Goal: Complete application form

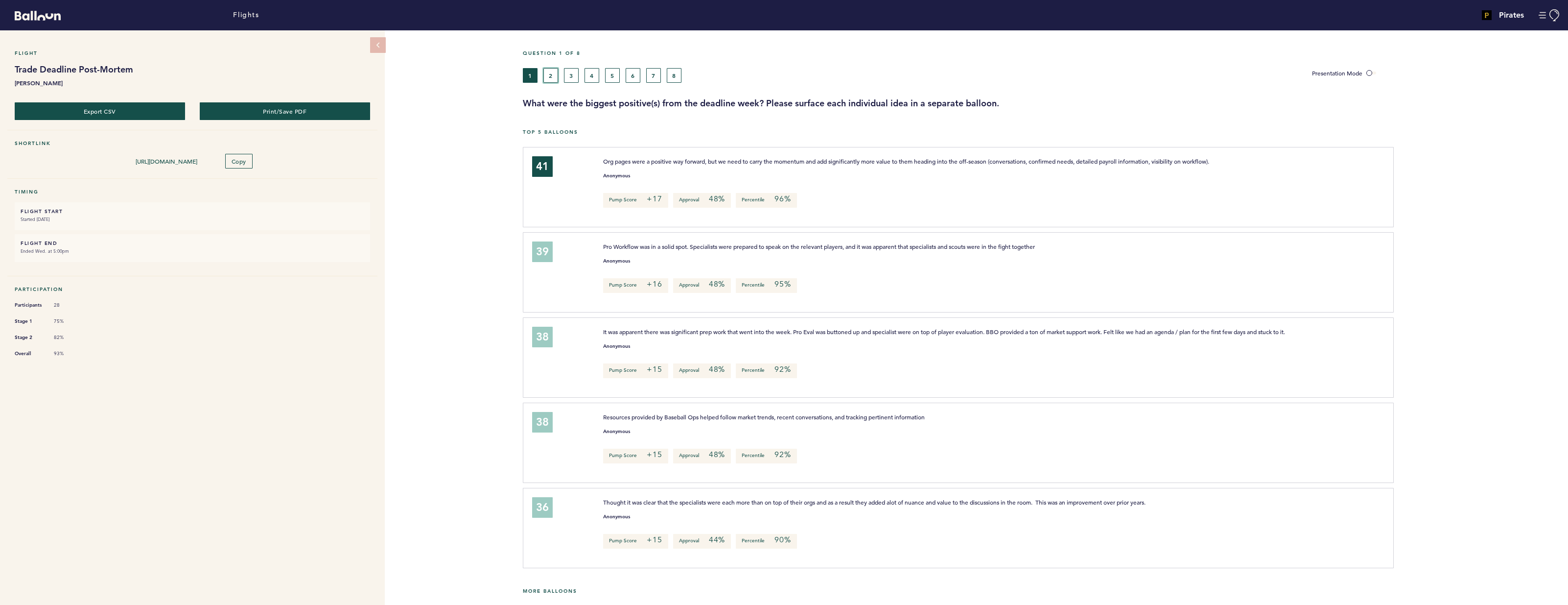
click at [549, 77] on button "2" at bounding box center [551, 76] width 15 height 15
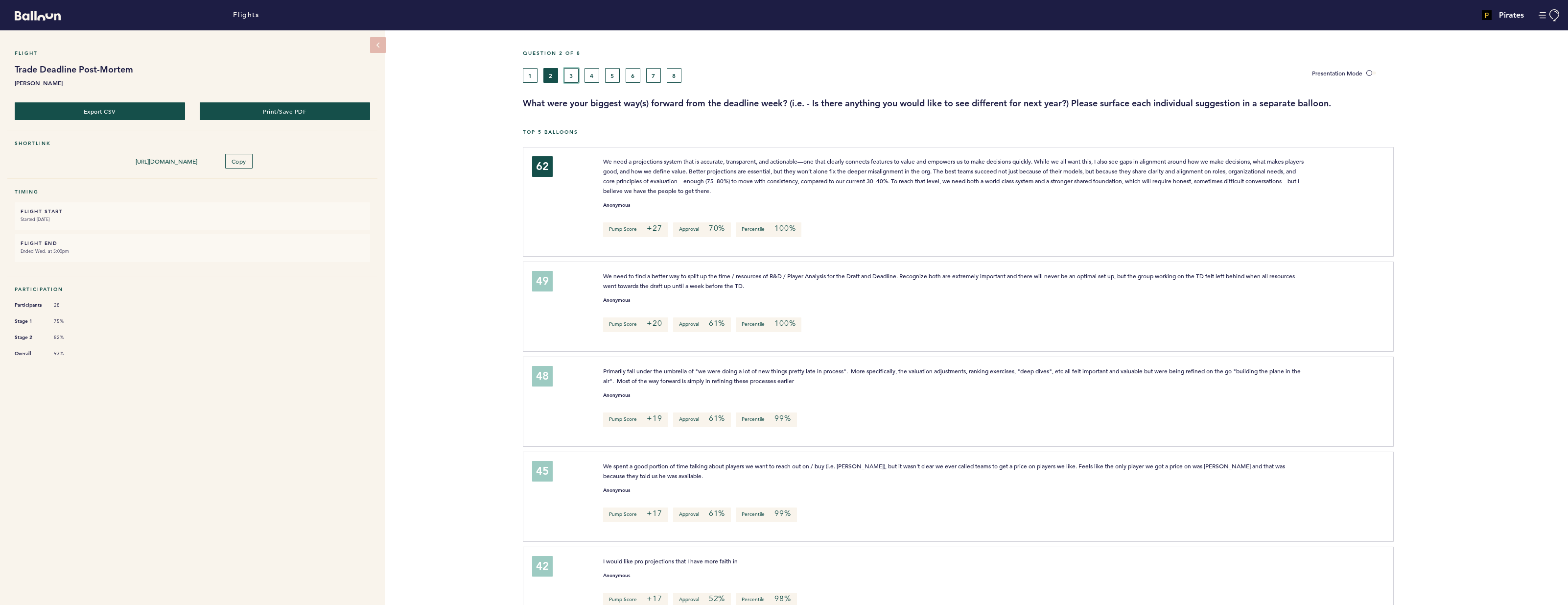
click at [572, 74] on button "3" at bounding box center [572, 76] width 15 height 15
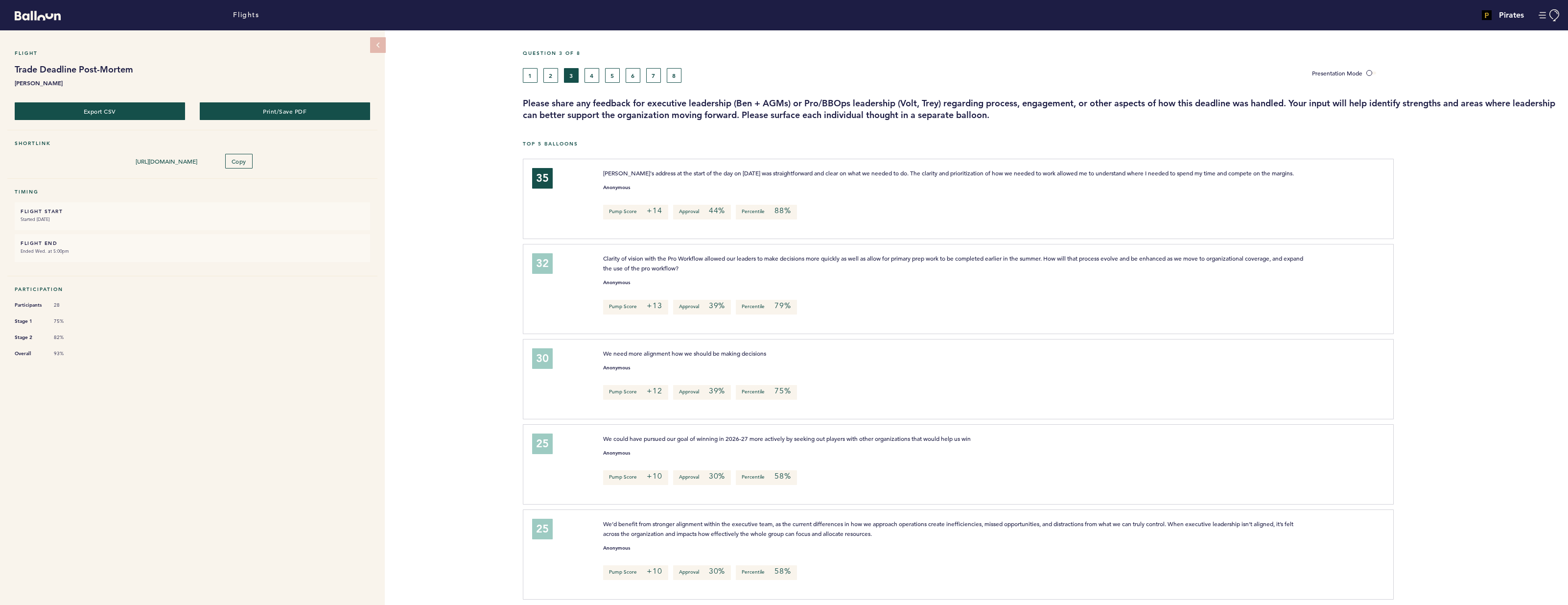
click at [600, 74] on div "1 2 3 4 5 6 7 8" at bounding box center [910, 76] width 775 height 15
click at [597, 74] on button "4" at bounding box center [592, 76] width 15 height 15
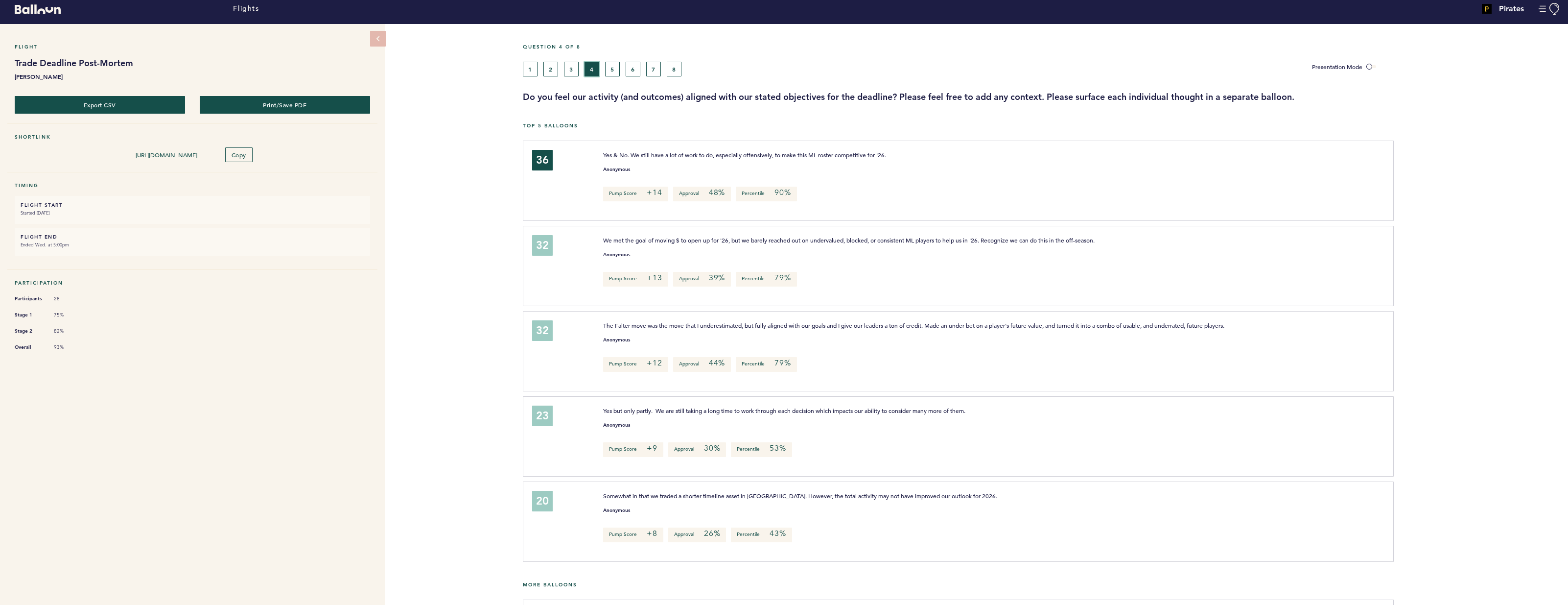
scroll to position [7, 0]
click at [616, 66] on button "5" at bounding box center [613, 68] width 15 height 15
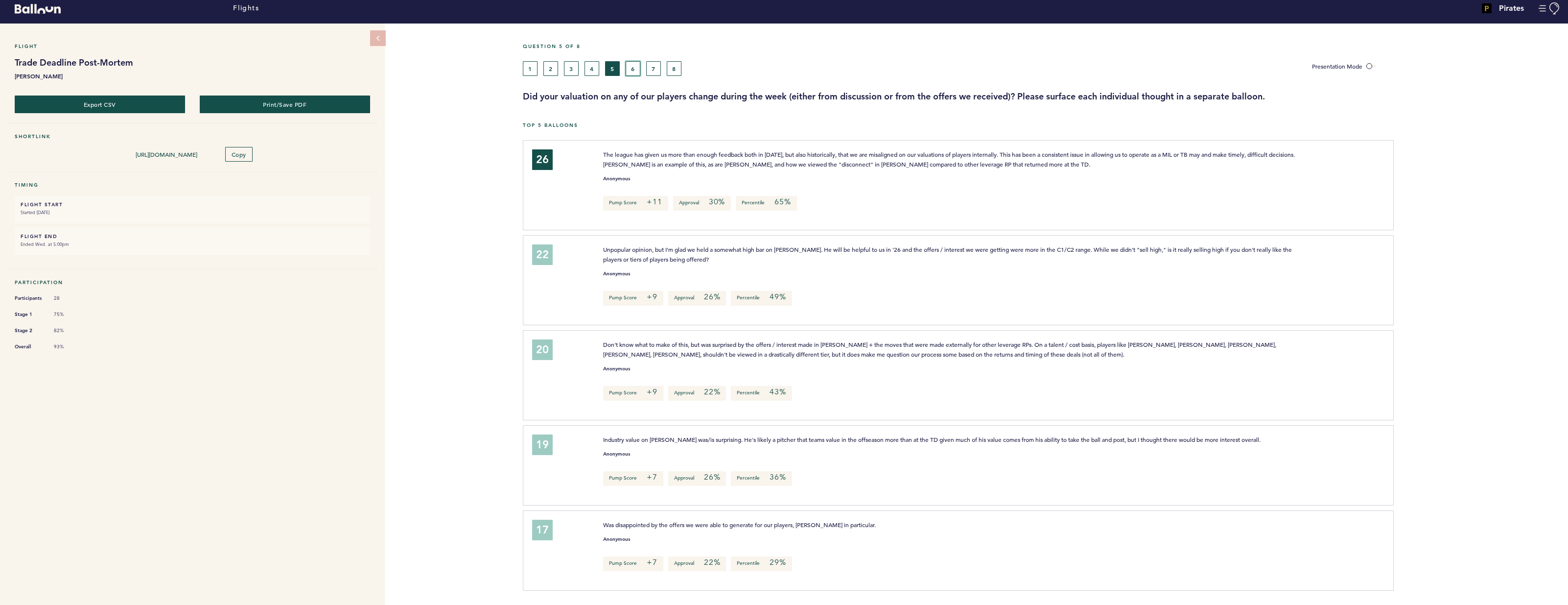
click at [633, 68] on button "6" at bounding box center [633, 68] width 15 height 15
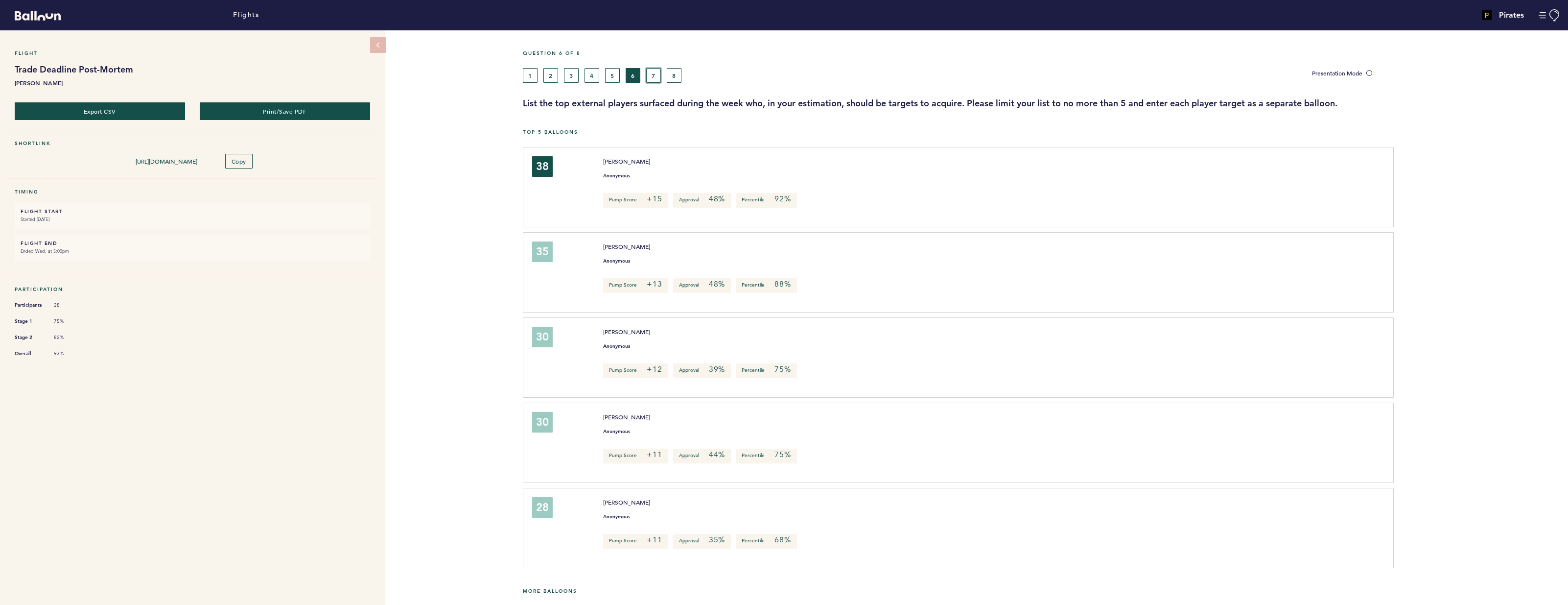
click at [655, 71] on button "7" at bounding box center [654, 76] width 15 height 15
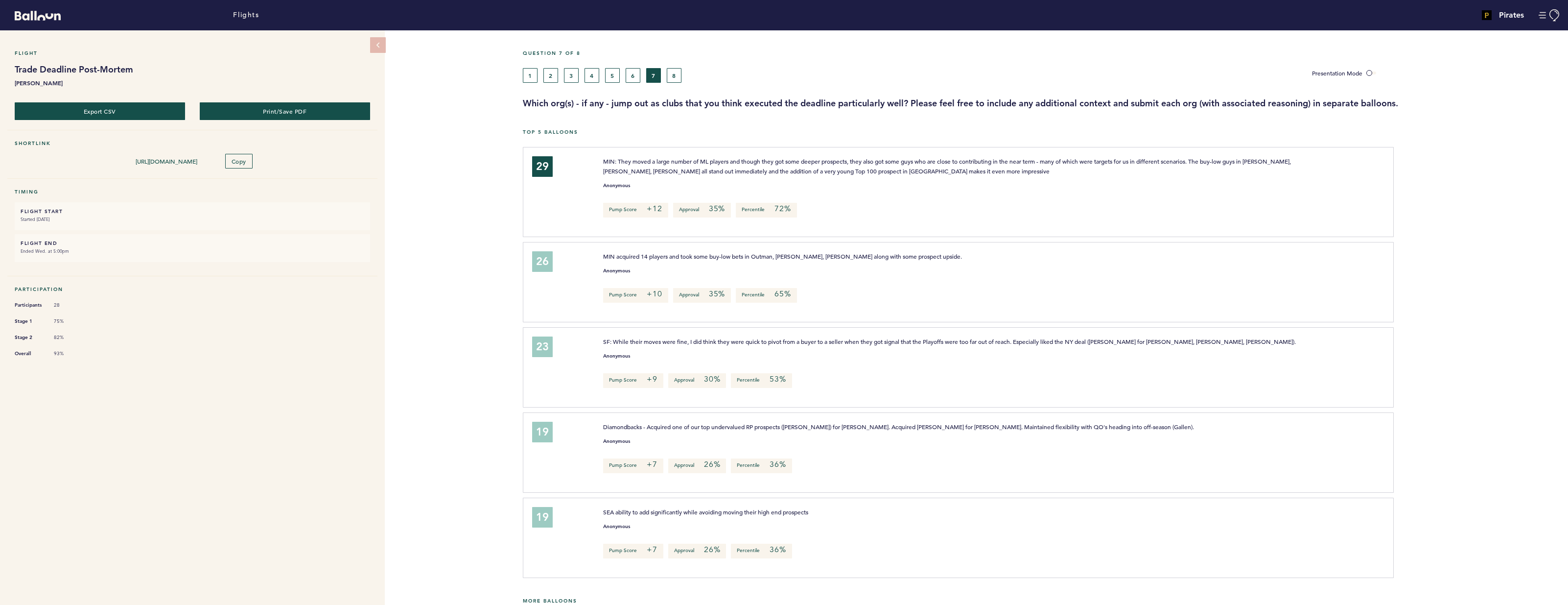
click at [698, 99] on h3 "Which org(s) - if any - jump out as clubs that you think executed the deadline …" at bounding box center [1042, 104] width 1038 height 12
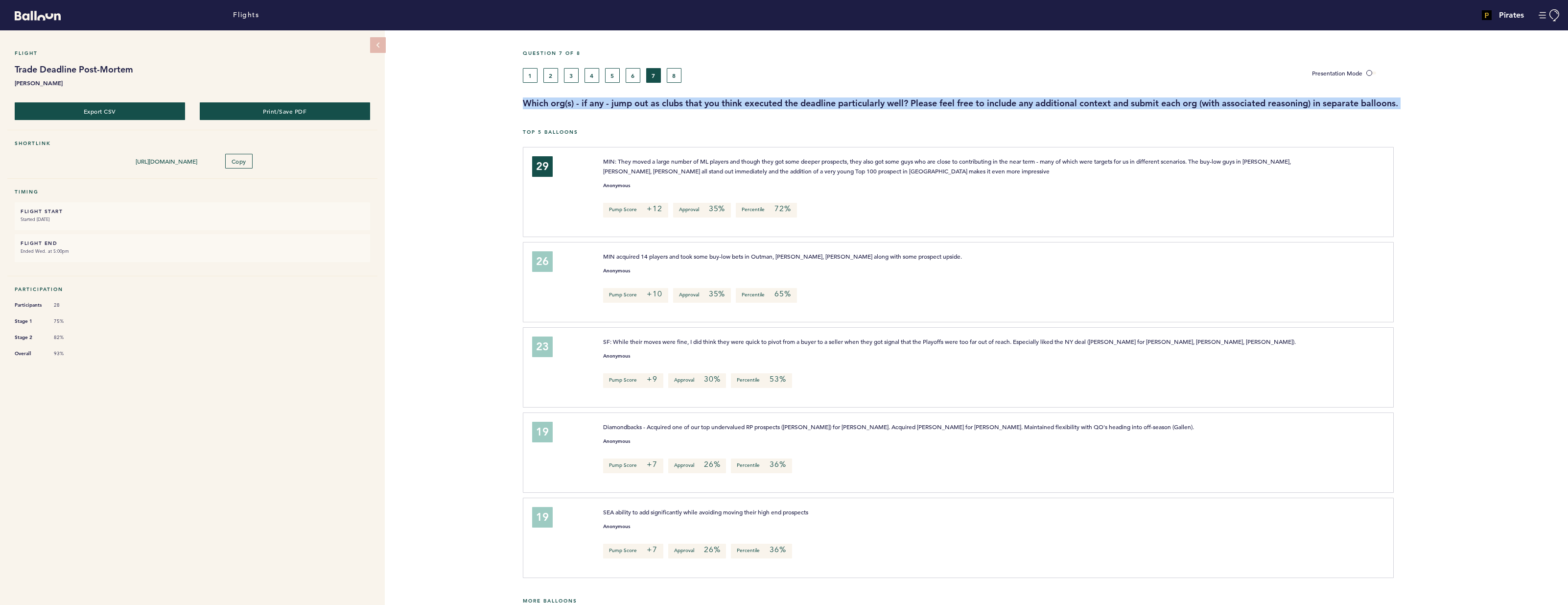
click at [698, 99] on h3 "Which org(s) - if any - jump out as clubs that you think executed the deadline …" at bounding box center [1042, 104] width 1038 height 12
click at [859, 112] on div "Question 7 of 8 1 2 3 4 5 6 7 8 Presentation Mode Which org(s) - if any - jump …" at bounding box center [1046, 588] width 1046 height 1117
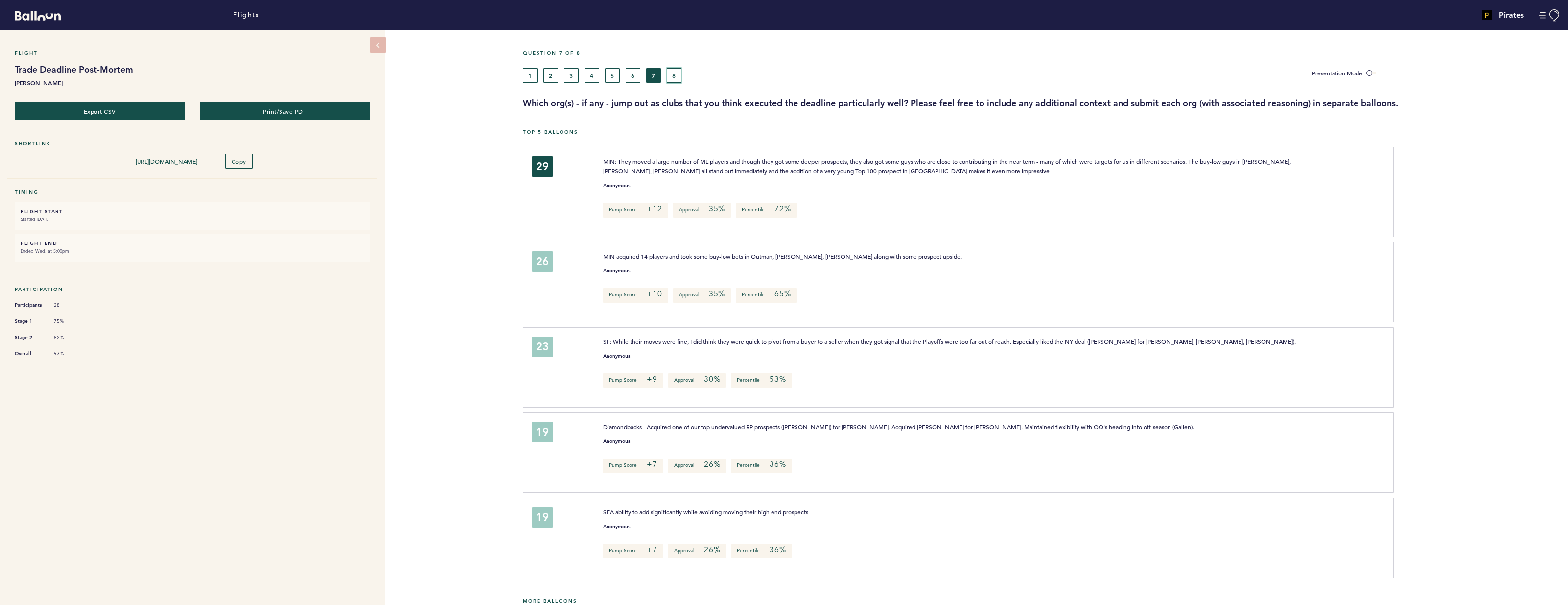
click at [673, 76] on button "8" at bounding box center [675, 76] width 15 height 15
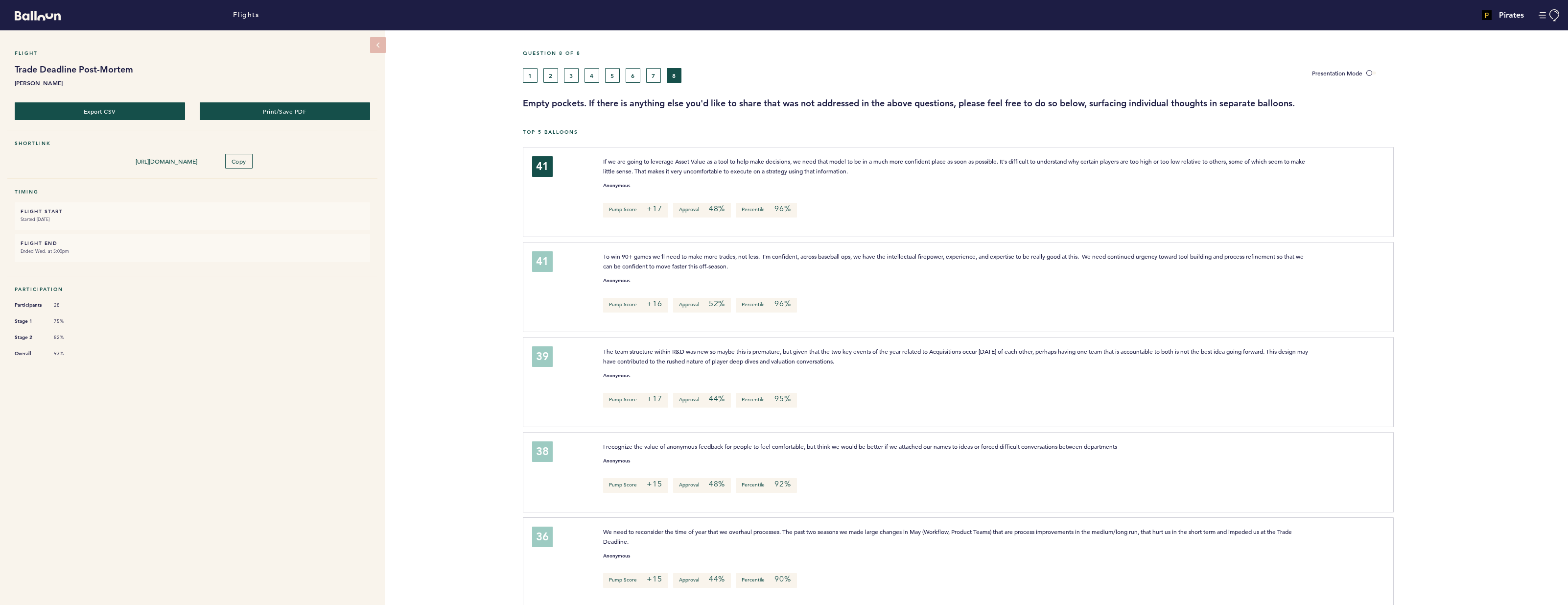
click at [706, 164] on p "If we are going to leverage Asset Value as a tool to help make decisions, we ne…" at bounding box center [955, 166] width 705 height 20
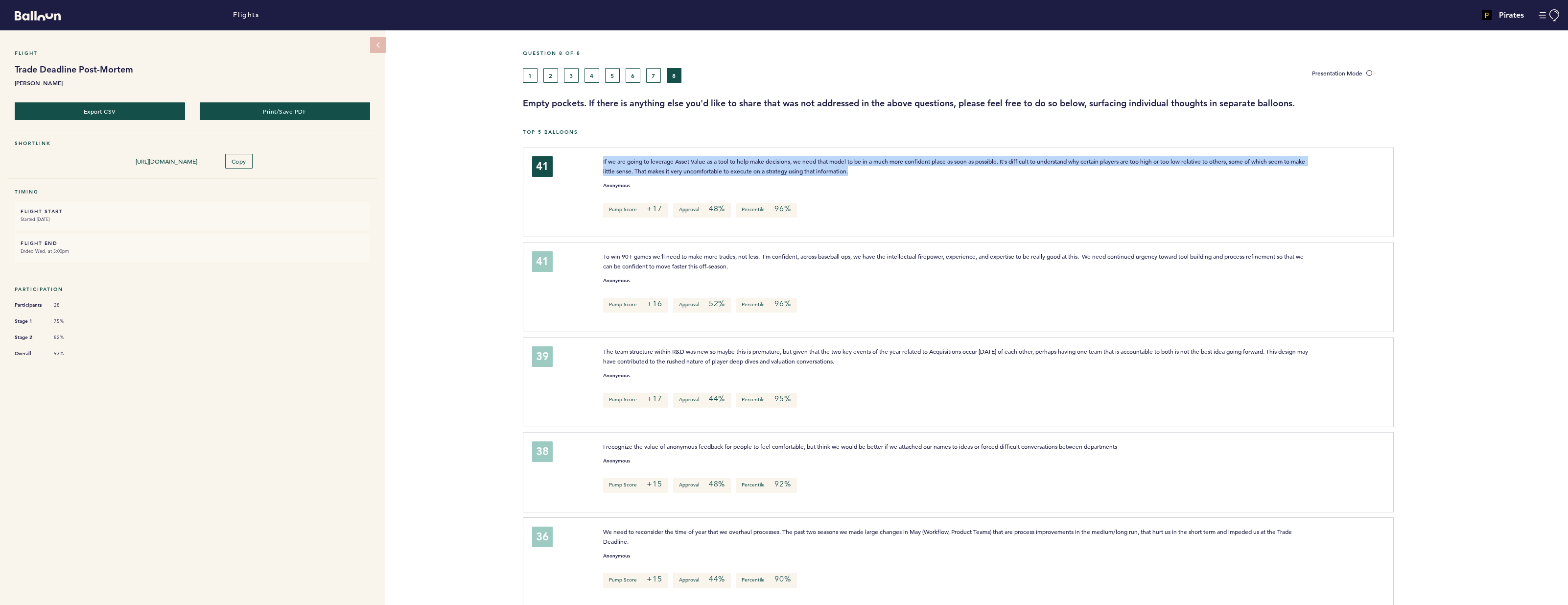
click at [706, 164] on p "If we are going to leverage Asset Value as a tool to help make decisions, we ne…" at bounding box center [955, 166] width 705 height 20
click at [780, 159] on span "If we are going to leverage Asset Value as a tool to help make decisions, we ne…" at bounding box center [954, 166] width 703 height 18
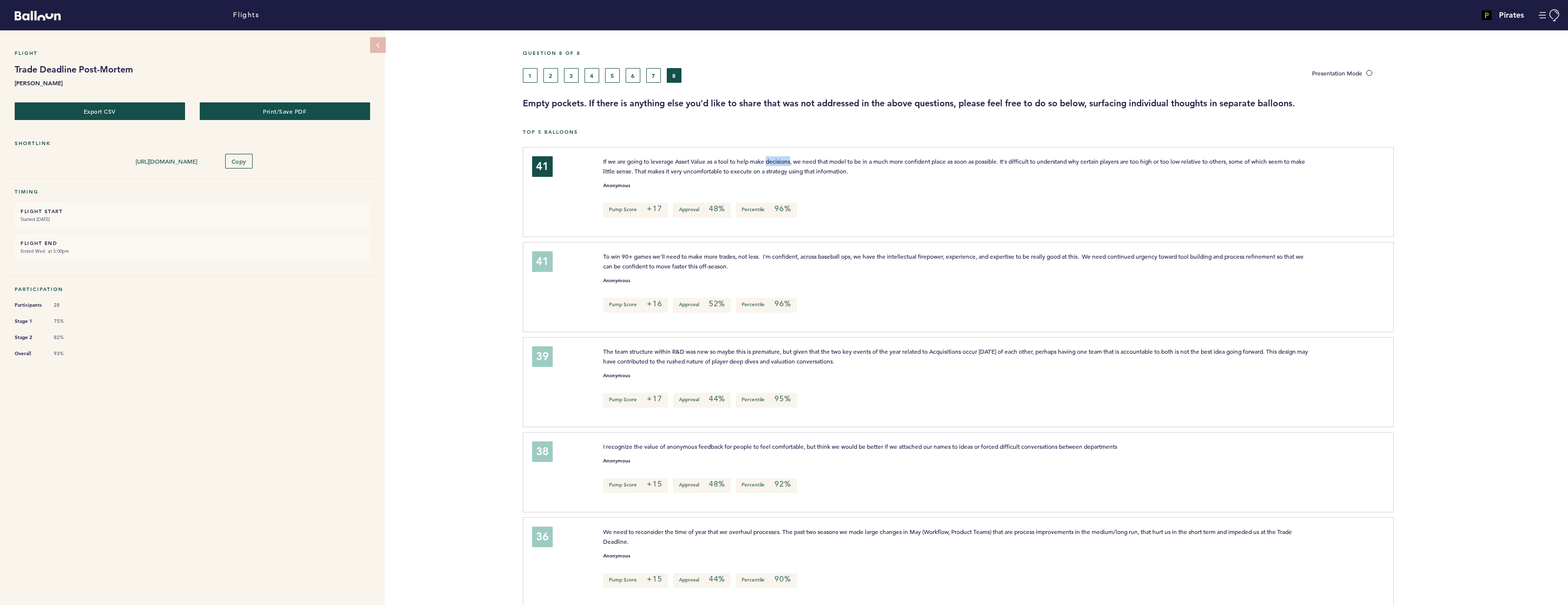
click at [780, 159] on span "If we are going to leverage Asset Value as a tool to help make decisions, we ne…" at bounding box center [954, 166] width 703 height 18
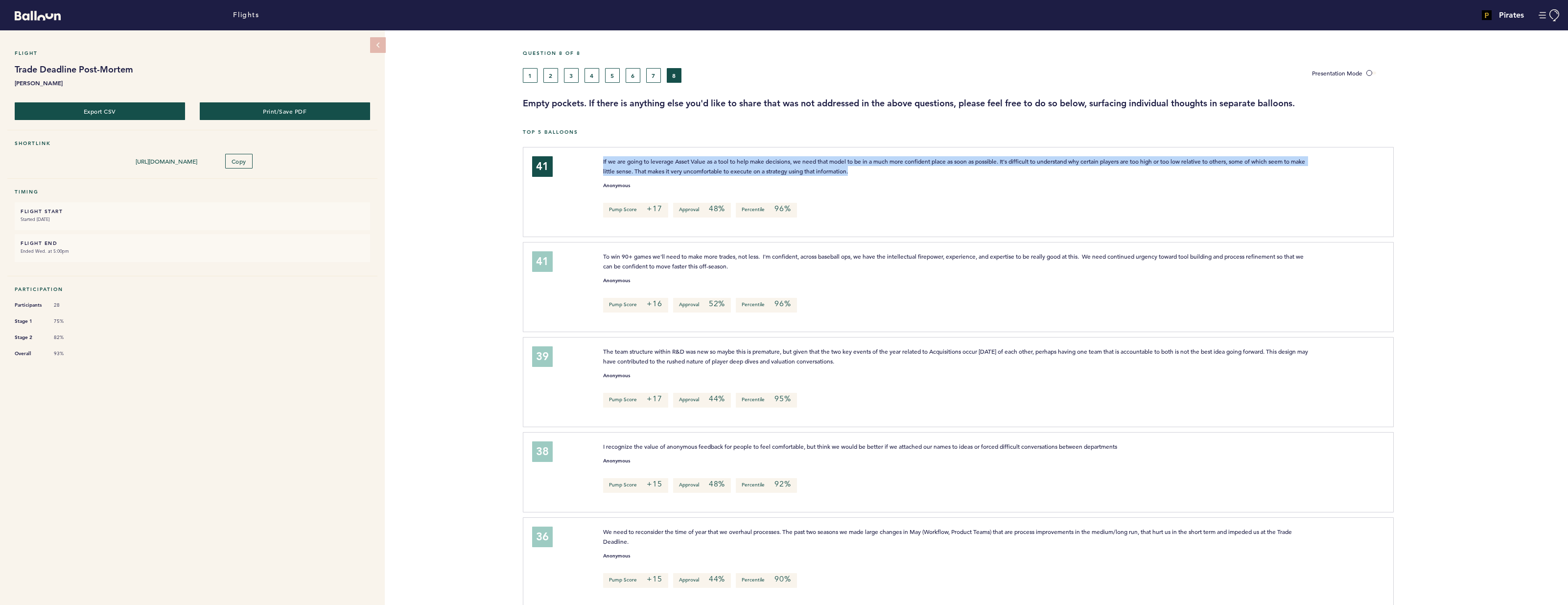
click at [780, 159] on span "If we are going to leverage Asset Value as a tool to help make decisions, we ne…" at bounding box center [954, 166] width 703 height 18
click at [763, 157] on p "If we are going to leverage Asset Value as a tool to help make decisions, we ne…" at bounding box center [955, 166] width 705 height 20
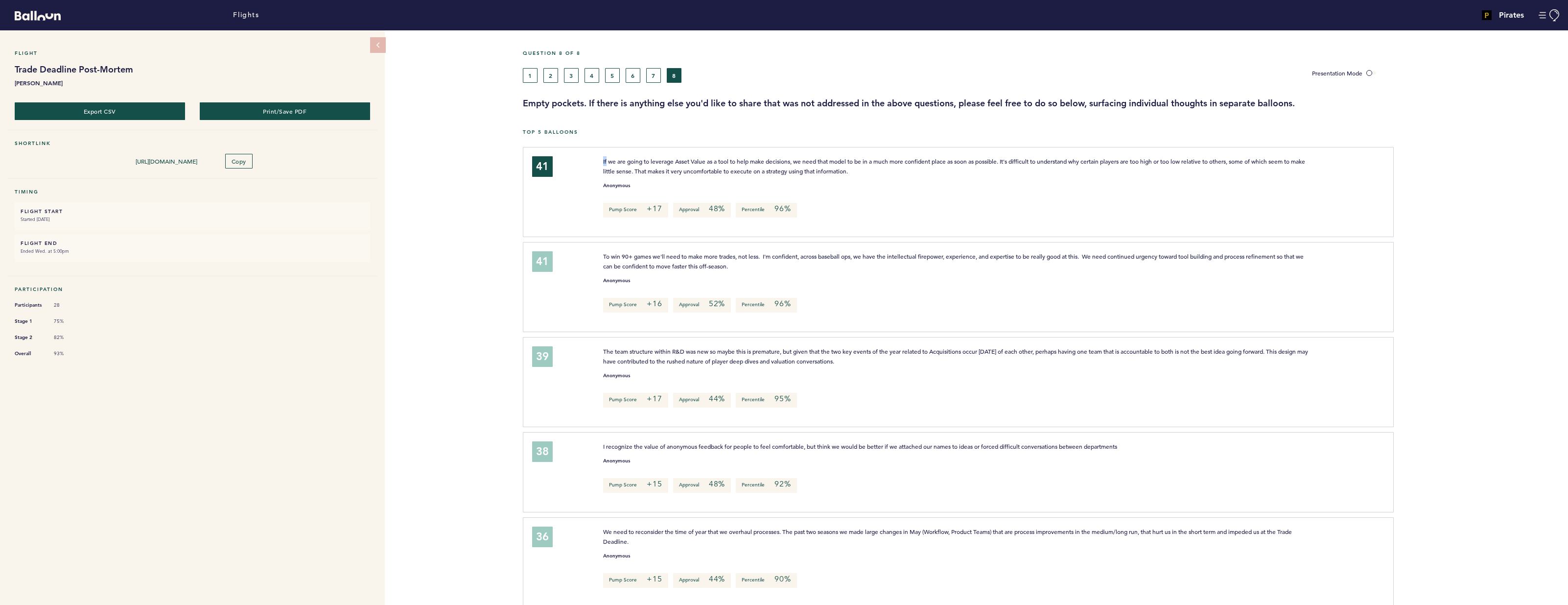
click at [763, 157] on p "If we are going to leverage Asset Value as a tool to help make decisions, we ne…" at bounding box center [955, 166] width 705 height 20
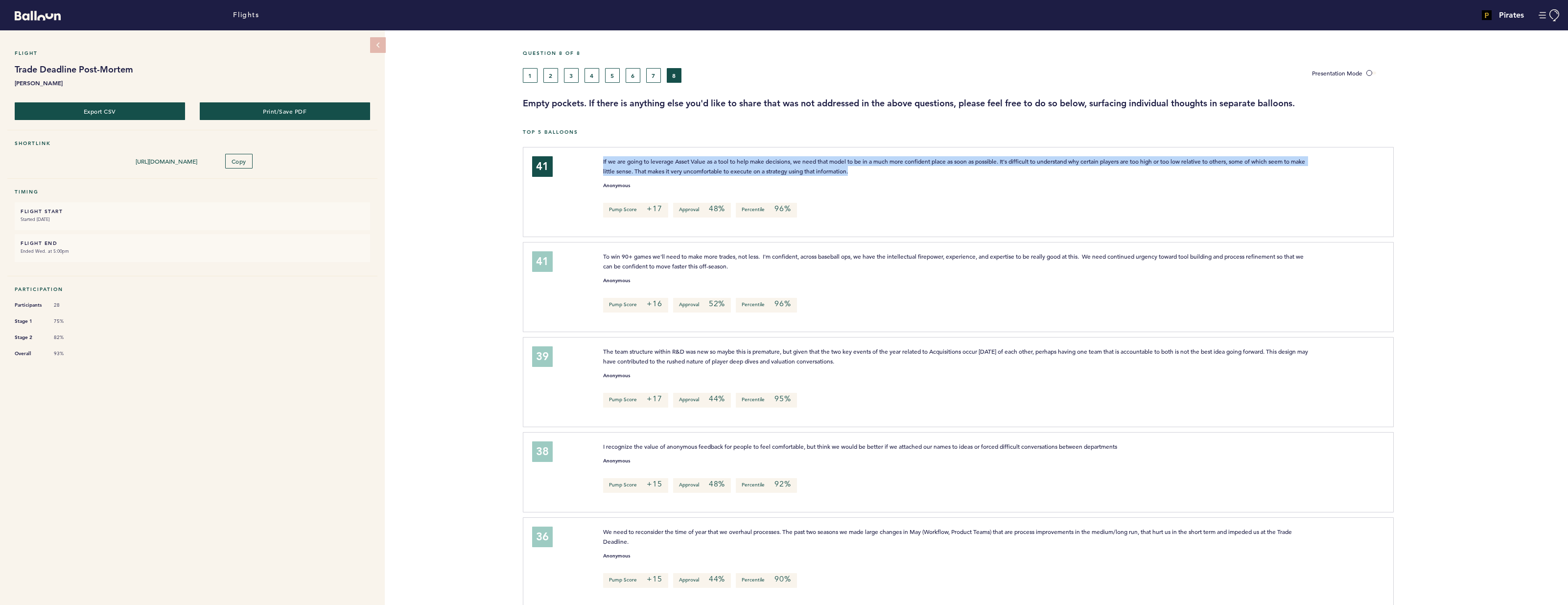
click at [763, 157] on p "If we are going to leverage Asset Value as a tool to help make decisions, we ne…" at bounding box center [955, 166] width 705 height 20
click at [765, 157] on p "If we are going to leverage Asset Value as a tool to help make decisions, we ne…" at bounding box center [955, 166] width 705 height 20
drag, startPoint x: 754, startPoint y: 262, endPoint x: 600, endPoint y: 248, distance: 154.6
click at [600, 248] on div "41 To win 90+ games we'll need to make more trades, not less. I'm confident, ac…" at bounding box center [958, 287] width 871 height 90
click at [678, 262] on span "To win 90+ games we'll need to make more trades, not less. I'm confident, acros…" at bounding box center [954, 261] width 702 height 18
